Goal: Find specific page/section: Find specific page/section

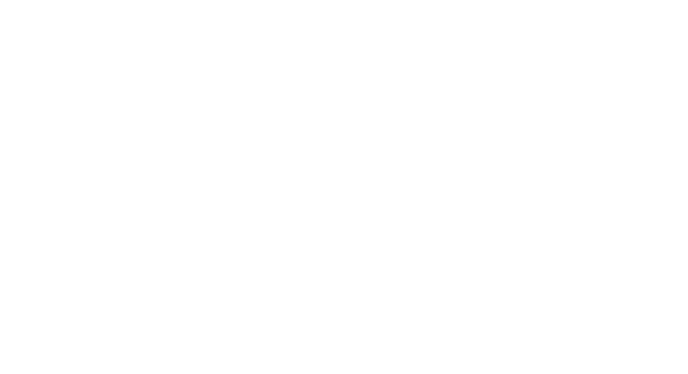
click at [412, 0] on html at bounding box center [344, 0] width 688 height 0
click at [262, 0] on html at bounding box center [344, 0] width 688 height 0
